Goal: Check status: Check status

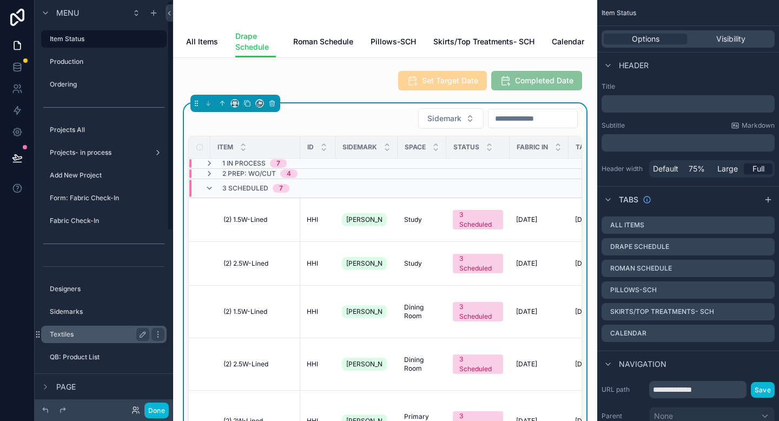
scroll to position [82, 0]
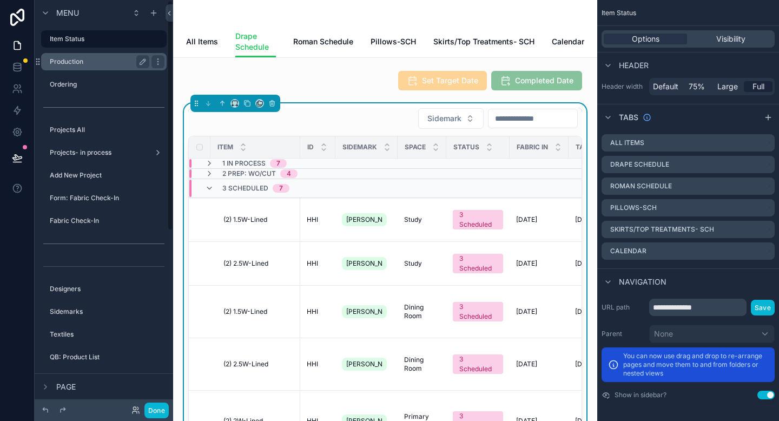
click at [63, 66] on div "Production" at bounding box center [100, 61] width 100 height 13
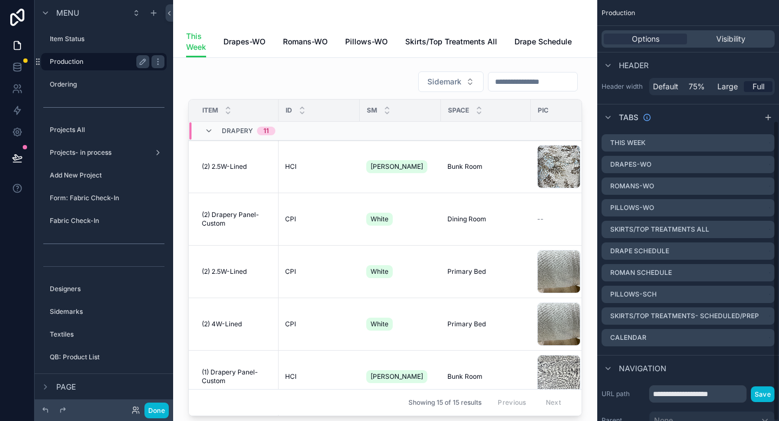
scroll to position [169, 0]
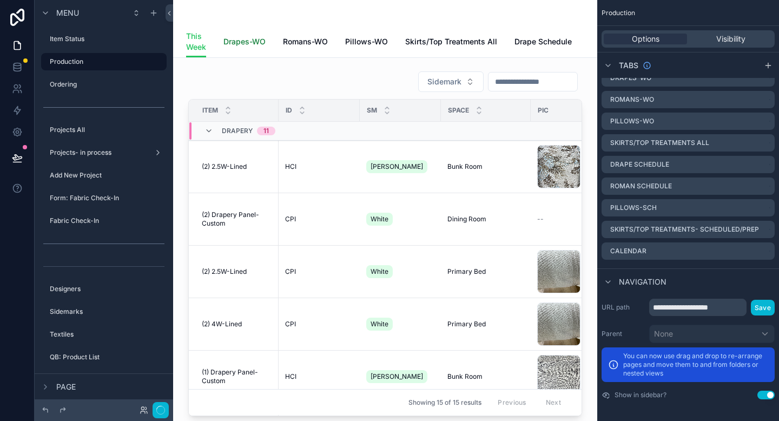
click at [255, 47] on link "Drapes-WO" at bounding box center [244, 43] width 42 height 22
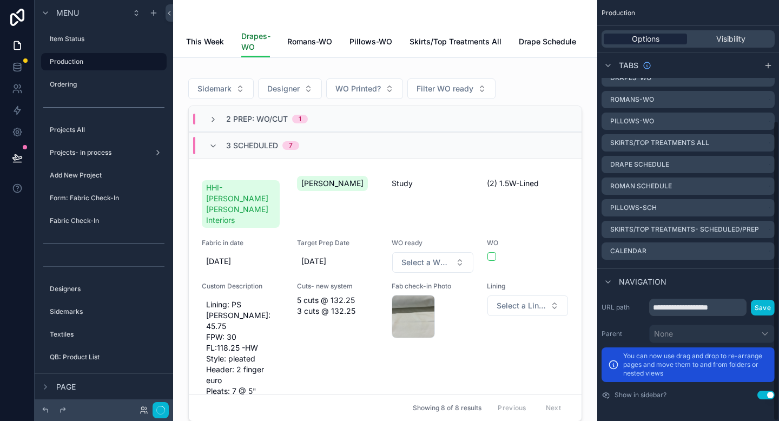
scroll to position [169, 0]
click at [645, 36] on span "Options" at bounding box center [646, 39] width 28 height 11
click at [724, 39] on span "Visibility" at bounding box center [730, 39] width 29 height 11
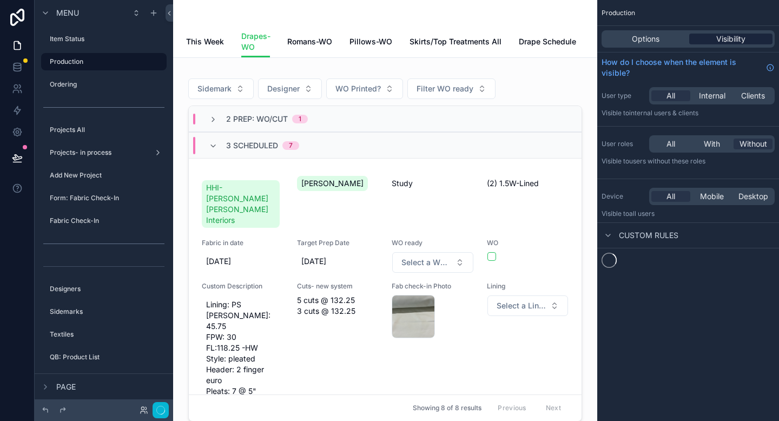
scroll to position [0, 0]
click at [665, 36] on div "Options" at bounding box center [645, 39] width 83 height 11
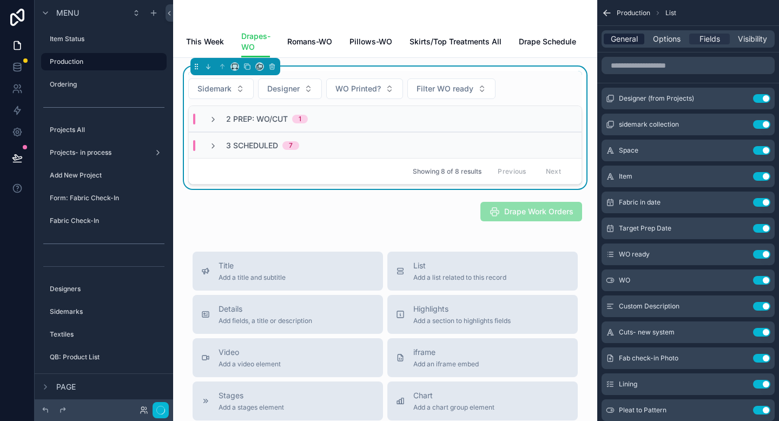
click at [626, 40] on span "General" at bounding box center [624, 39] width 27 height 11
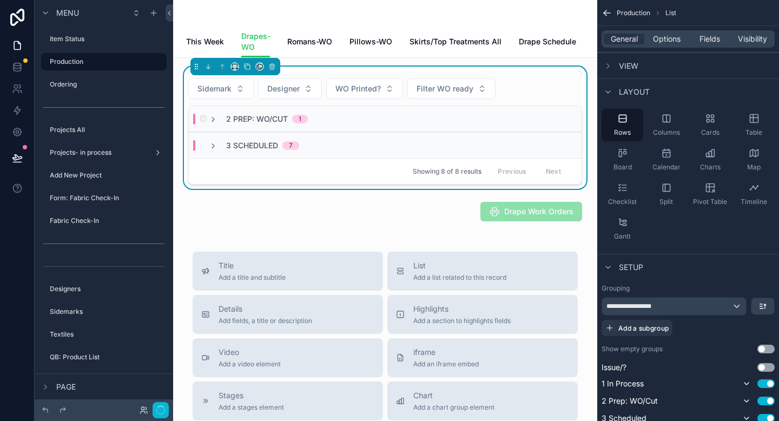
click at [503, 118] on div "2 Prep: WO/Cut 1" at bounding box center [385, 119] width 393 height 26
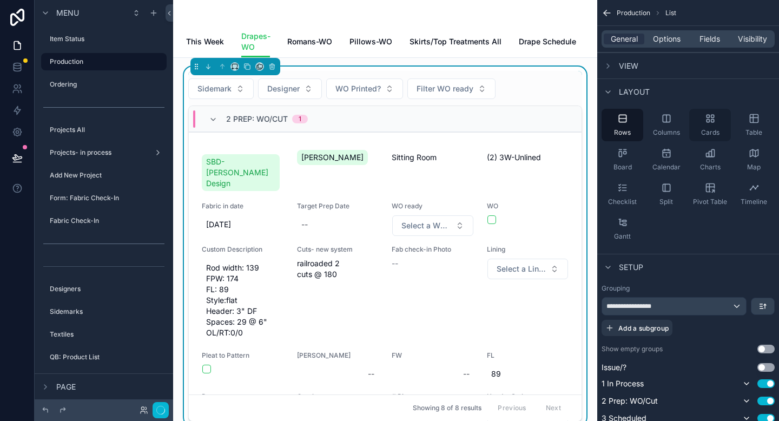
click at [713, 123] on icon "scrollable content" at bounding box center [710, 118] width 11 height 11
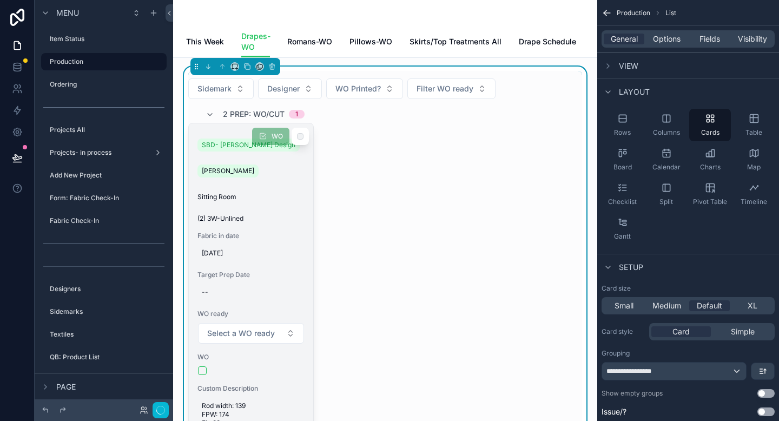
click at [281, 180] on div "[PERSON_NAME]" at bounding box center [250, 170] width 107 height 17
click at [301, 260] on div "[DATE]" at bounding box center [250, 252] width 107 height 17
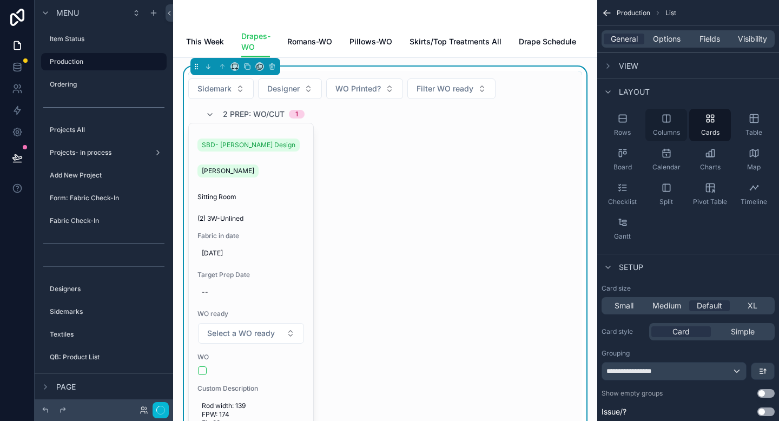
click at [667, 130] on span "Columns" at bounding box center [666, 132] width 27 height 9
click at [712, 125] on div "Cards" at bounding box center [710, 125] width 42 height 32
click at [664, 124] on div "Columns" at bounding box center [666, 125] width 42 height 32
click at [622, 194] on div "Checklist" at bounding box center [623, 194] width 42 height 32
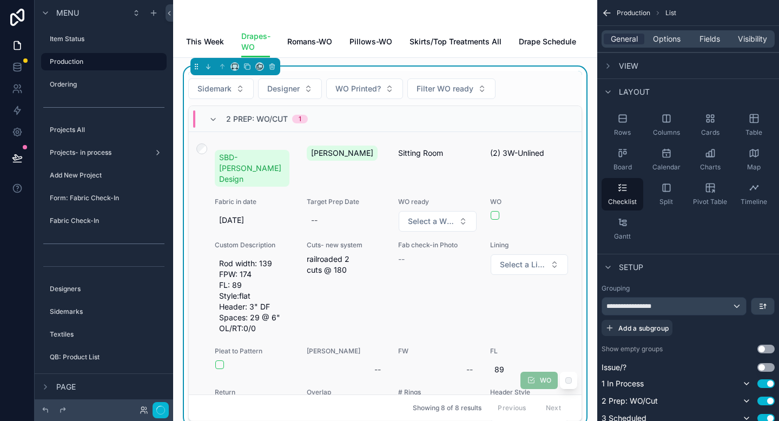
scroll to position [8, 0]
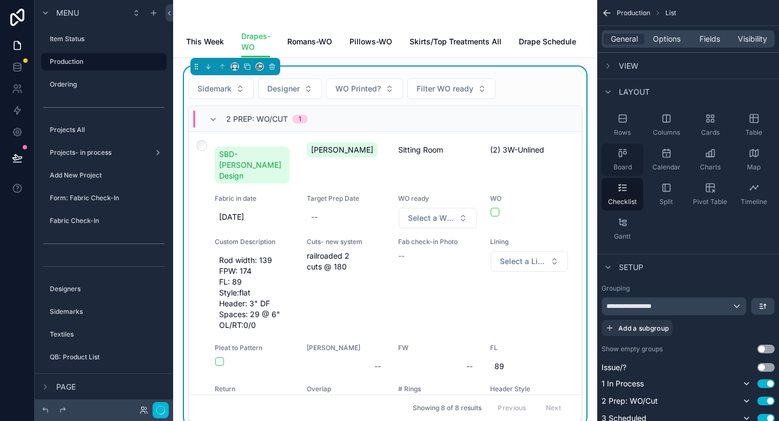
click at [620, 166] on span "Board" at bounding box center [622, 167] width 18 height 9
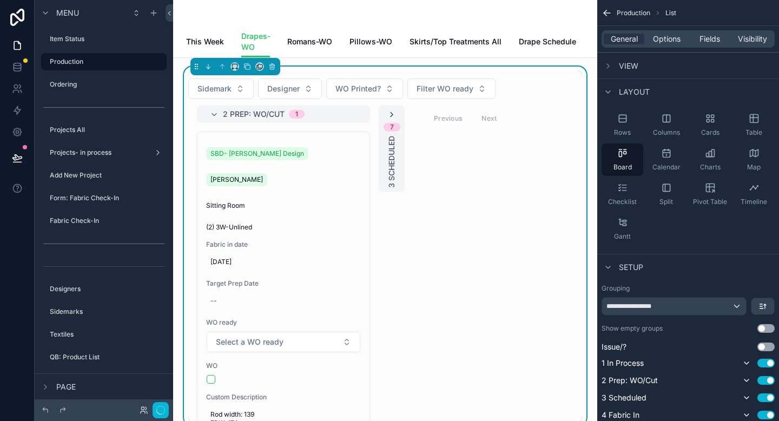
click at [391, 119] on icon "scrollable content" at bounding box center [391, 114] width 9 height 9
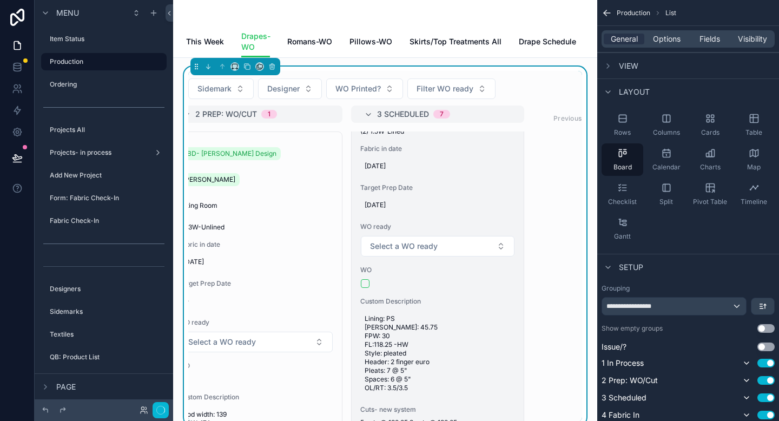
scroll to position [0, 0]
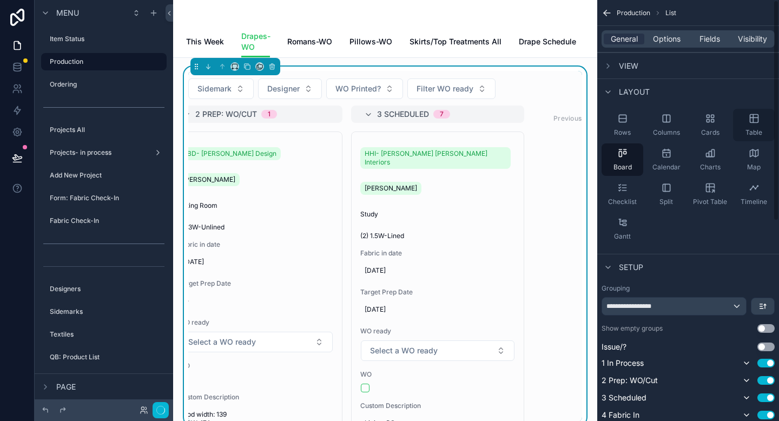
click at [750, 124] on div "Table" at bounding box center [754, 125] width 42 height 32
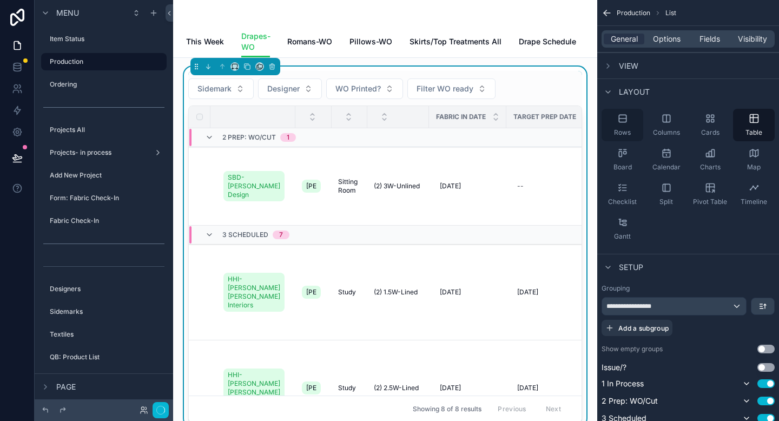
click at [622, 129] on span "Rows" at bounding box center [622, 132] width 17 height 9
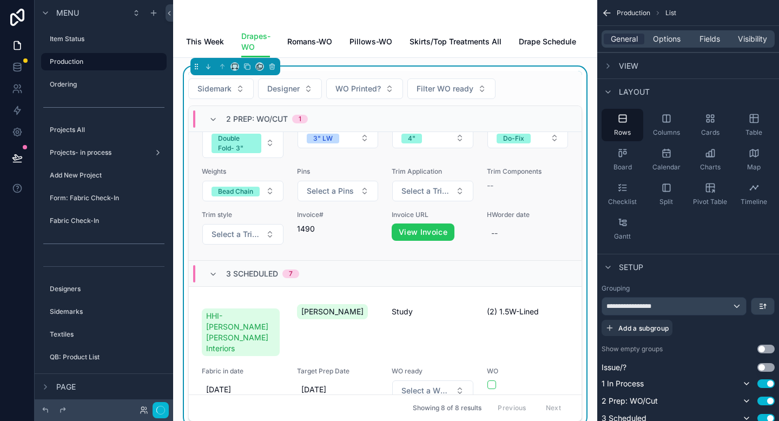
scroll to position [363, 0]
